Goal: Task Accomplishment & Management: Complete application form

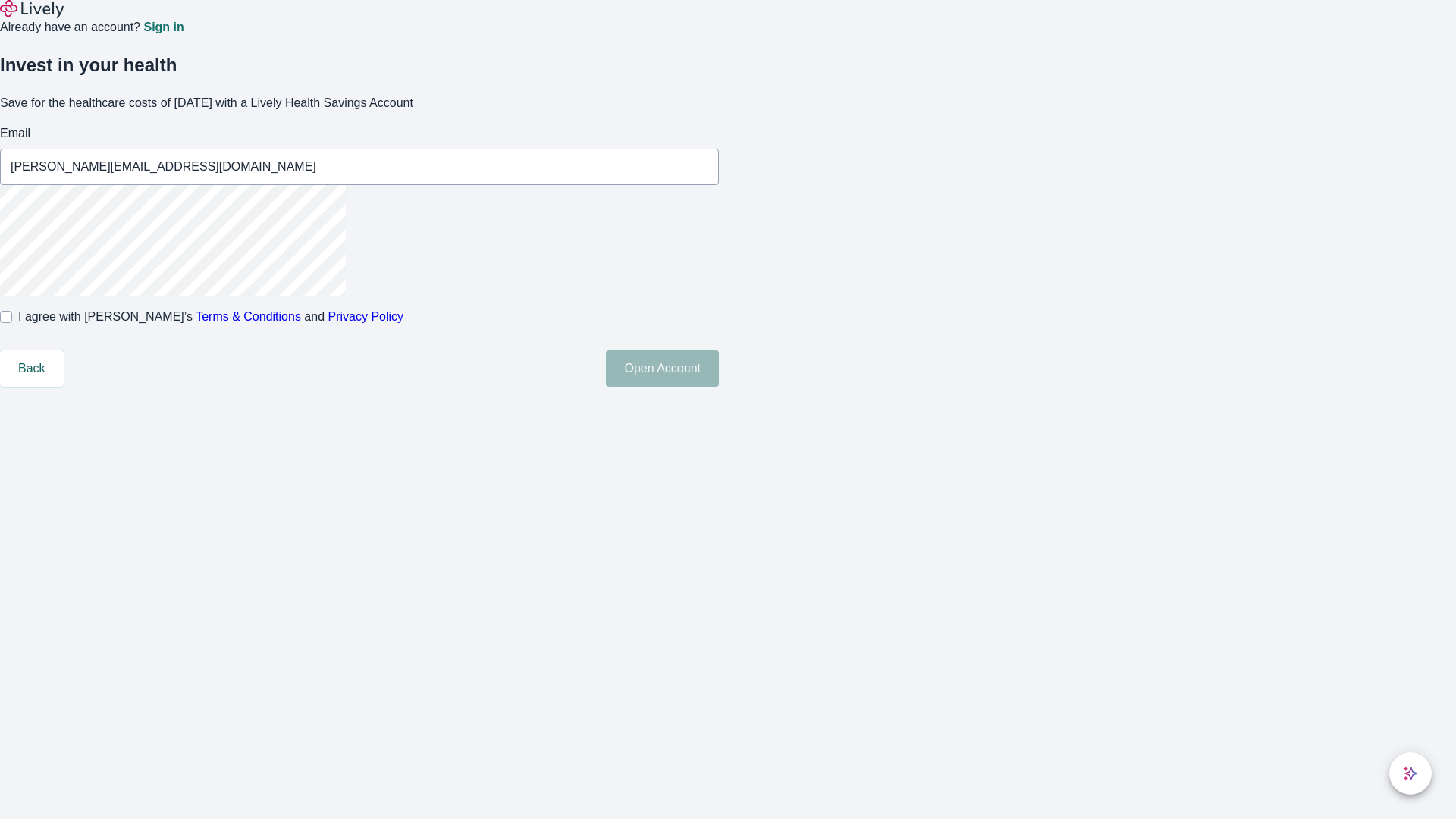
click at [12, 323] on input "I agree with Lively’s Terms & Conditions and Privacy Policy" at bounding box center [6, 317] width 12 height 12
checkbox input "true"
click at [719, 387] on button "Open Account" at bounding box center [662, 368] width 113 height 37
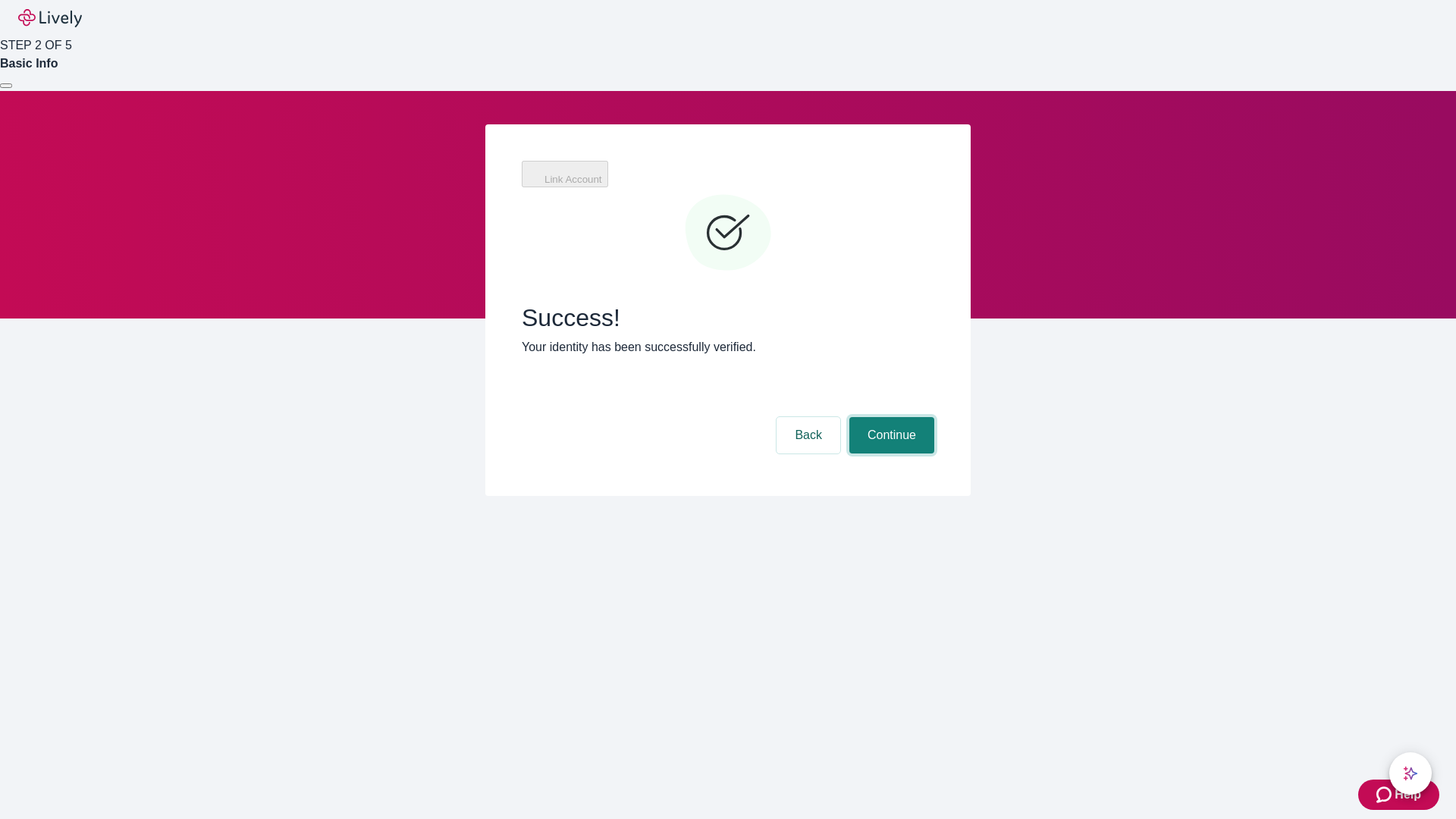
click at [890, 416] on button "Continue" at bounding box center [891, 434] width 85 height 37
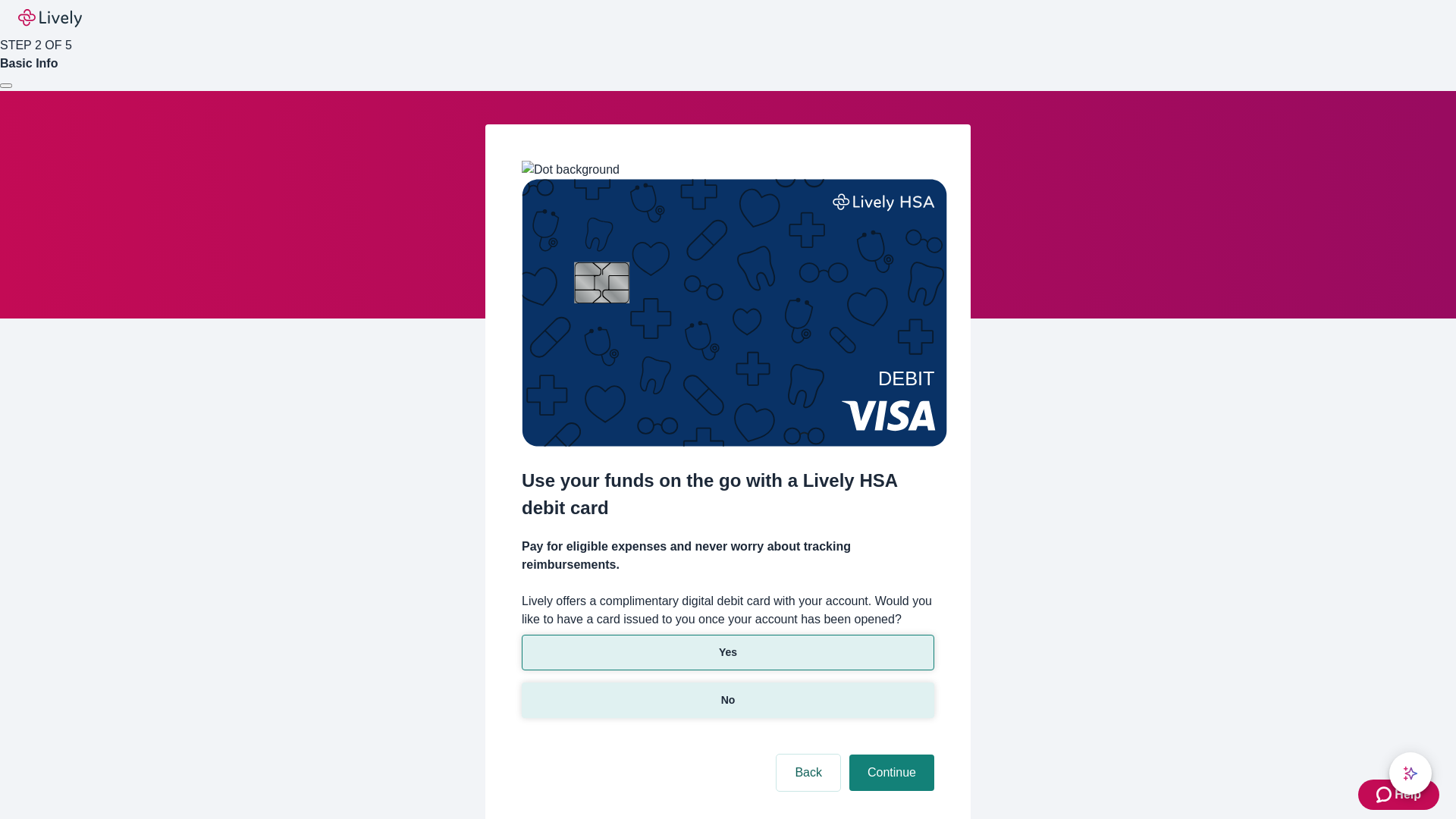
click at [727, 692] on p "No" at bounding box center [728, 700] width 14 height 16
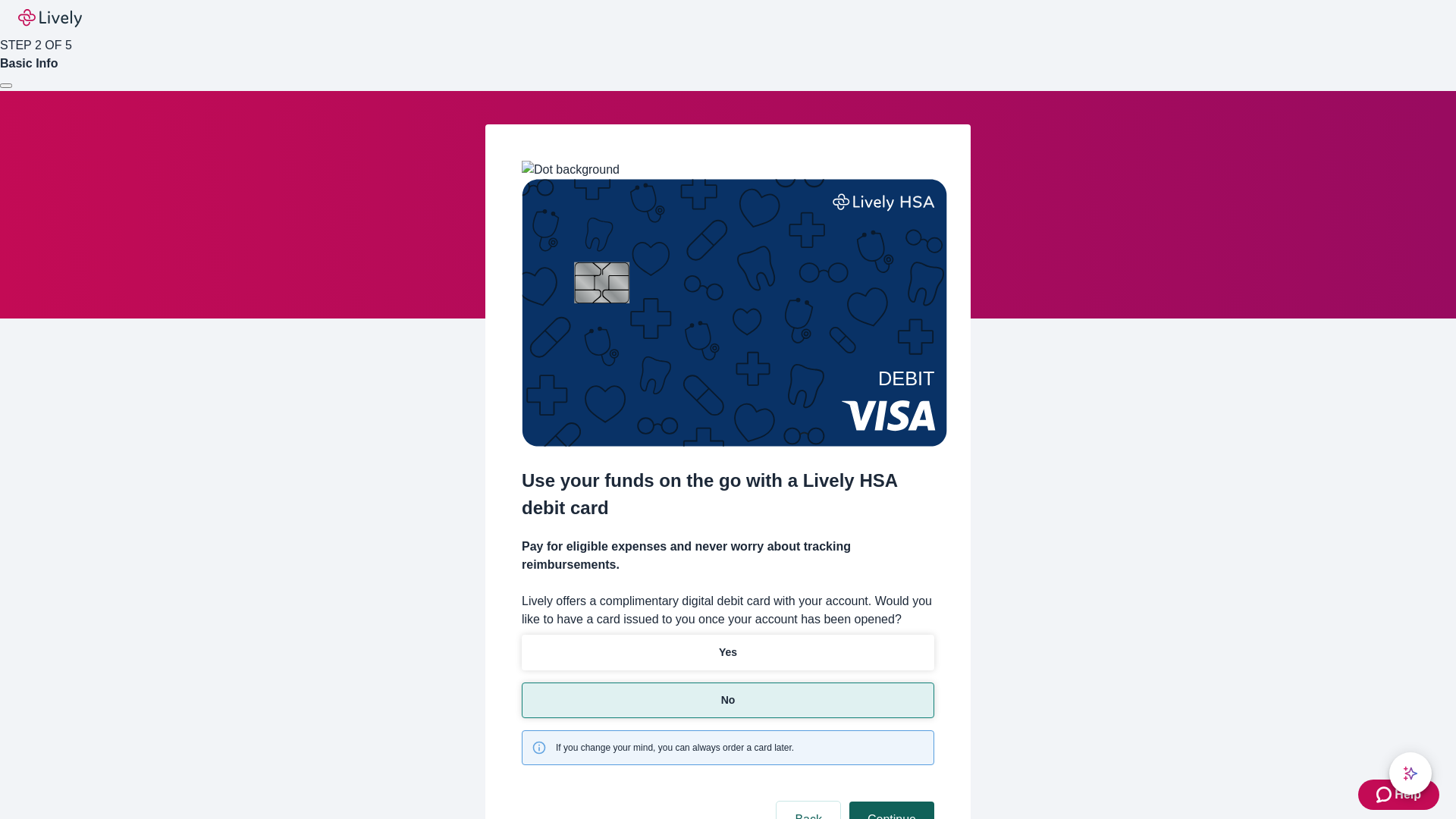
click at [890, 801] on button "Continue" at bounding box center [891, 819] width 85 height 37
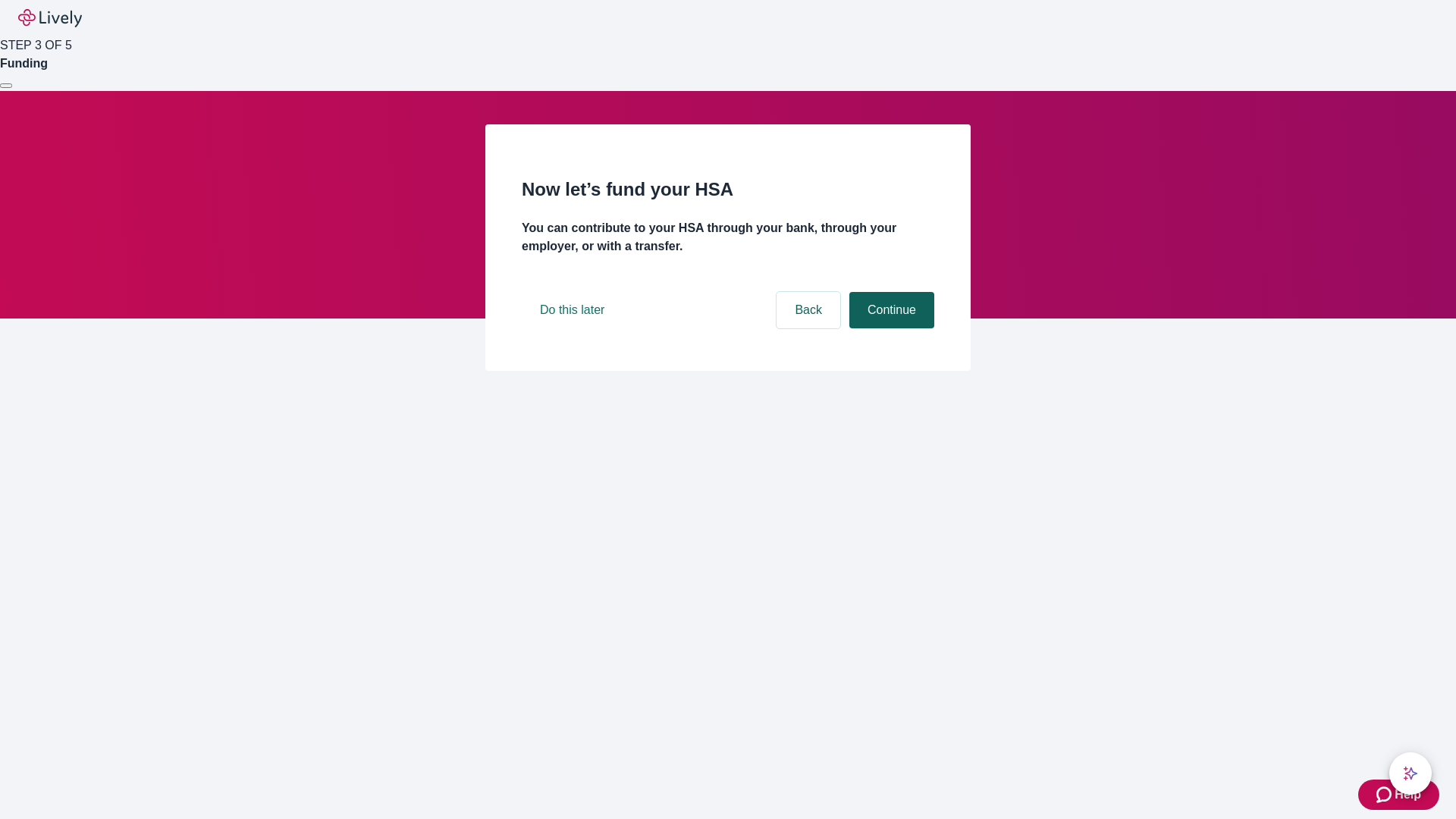
click at [890, 328] on button "Continue" at bounding box center [891, 310] width 85 height 37
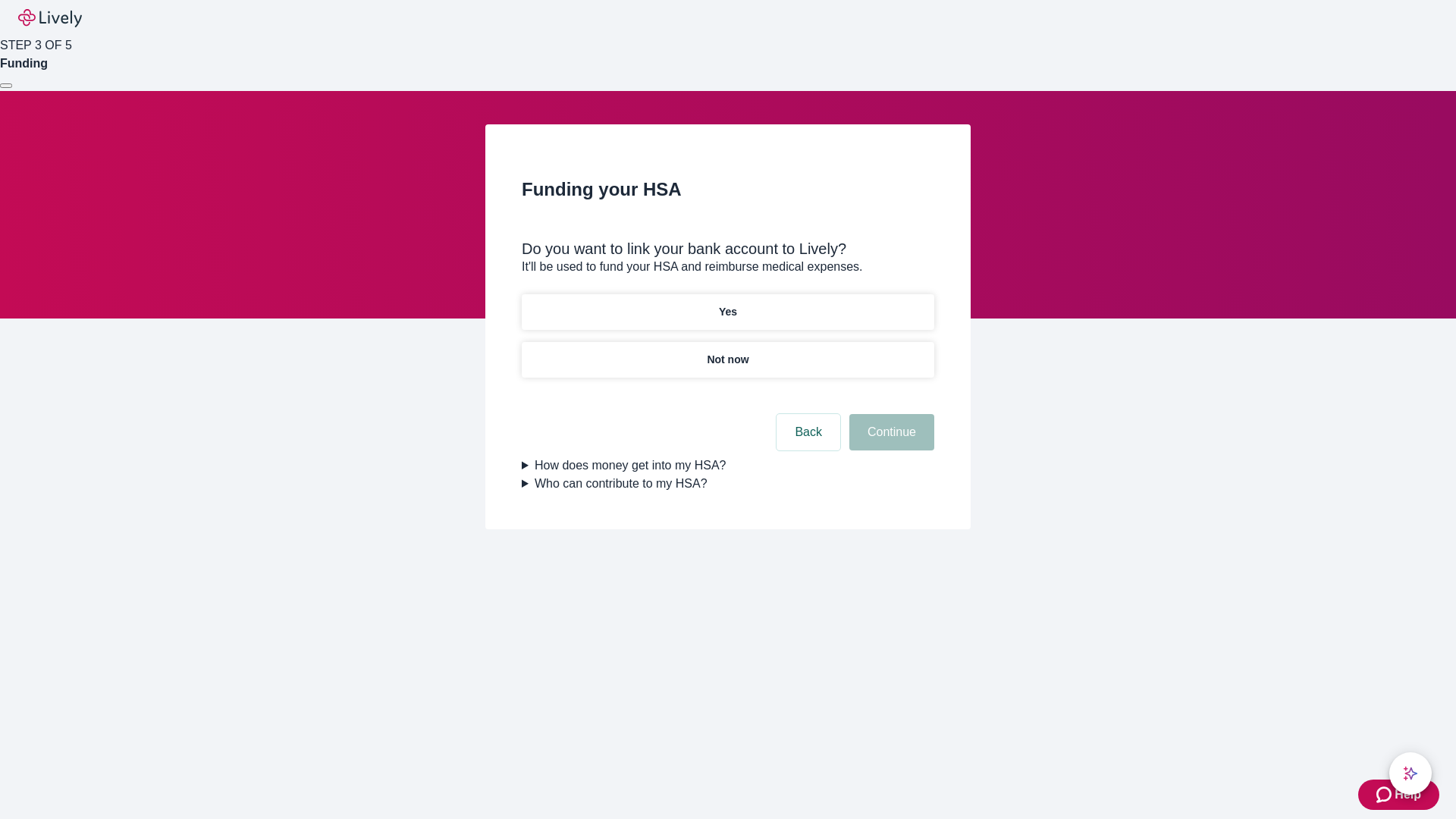
click at [727, 352] on p "Not now" at bounding box center [728, 360] width 42 height 16
click at [890, 441] on button "Continue" at bounding box center [891, 431] width 85 height 37
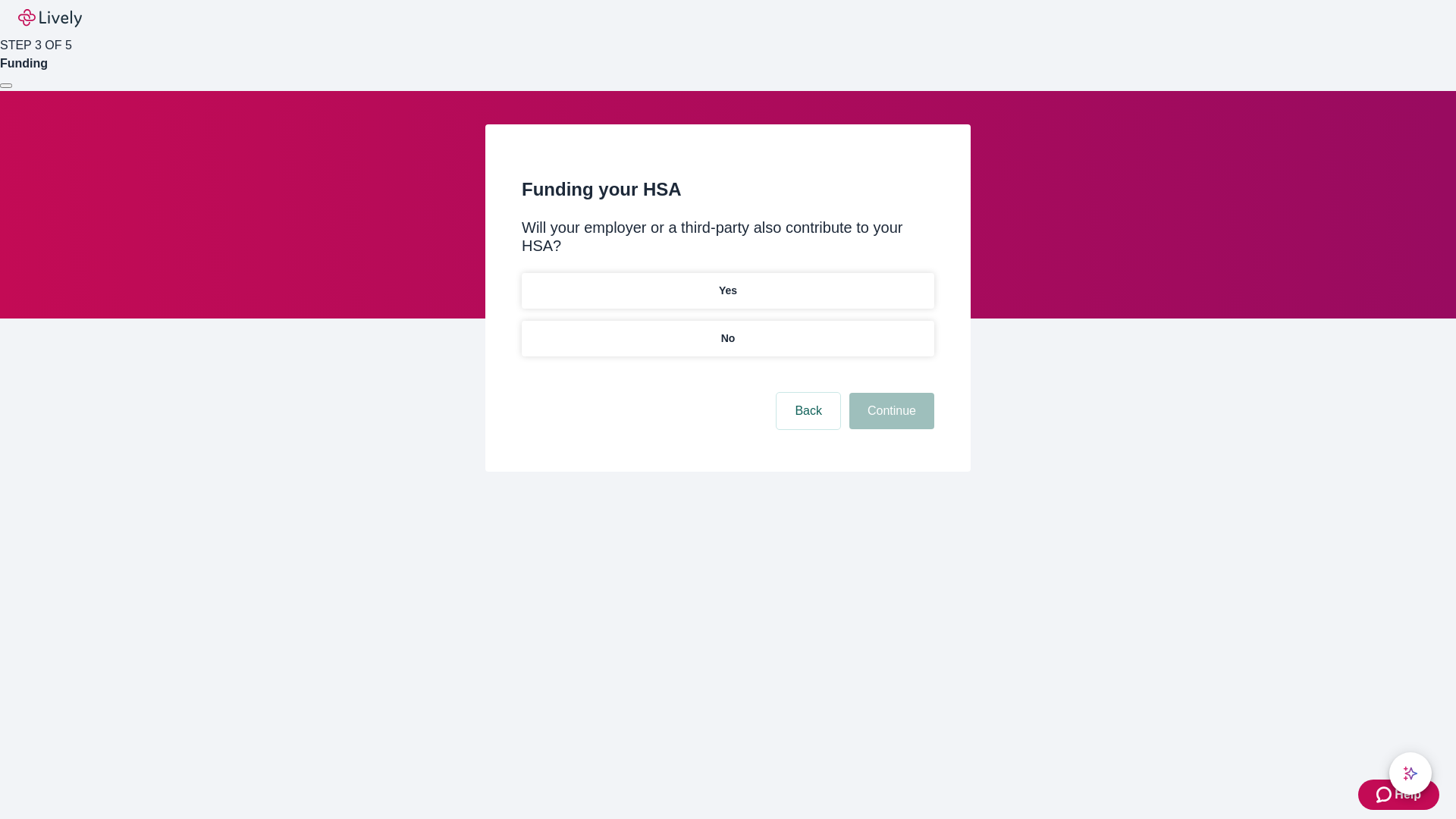
click at [727, 330] on p "No" at bounding box center [728, 338] width 14 height 16
click at [890, 393] on button "Continue" at bounding box center [891, 410] width 85 height 37
